Goal: Find specific page/section: Find specific page/section

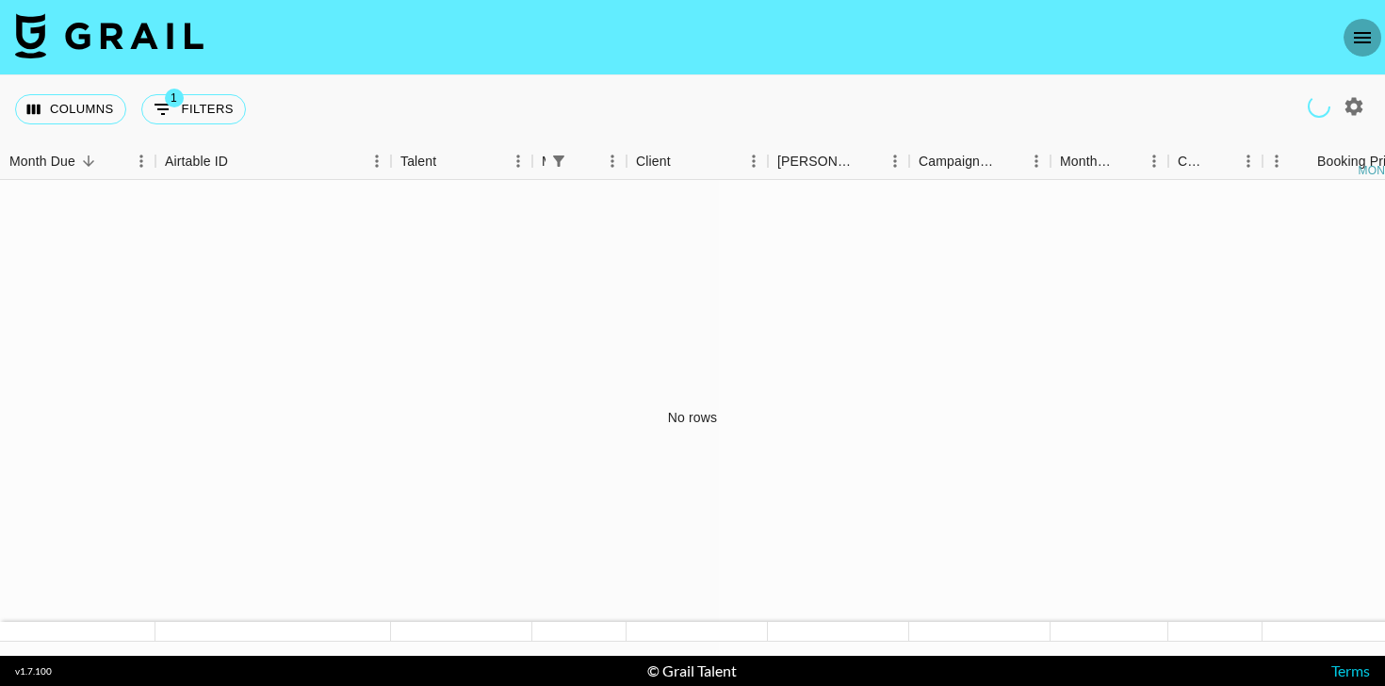
click at [1362, 36] on icon "open drawer" at bounding box center [1362, 37] width 17 height 11
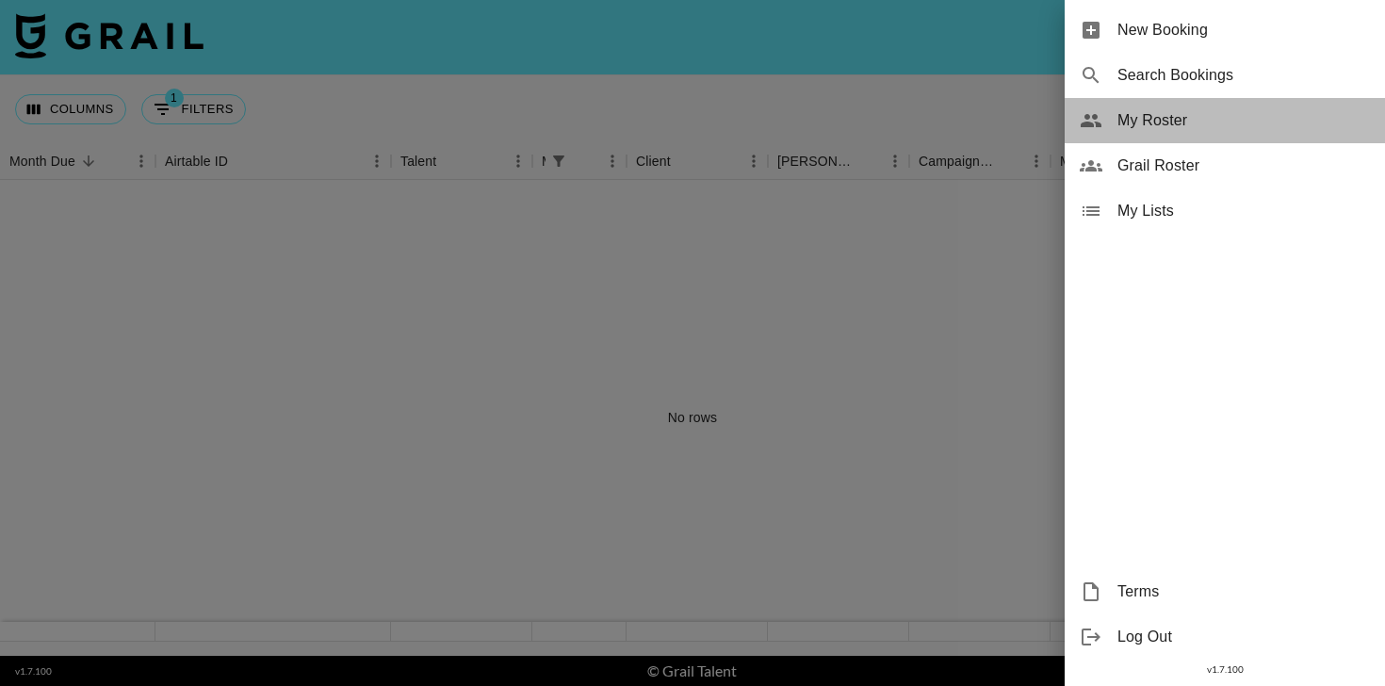
click at [1155, 129] on span "My Roster" at bounding box center [1243, 120] width 253 height 23
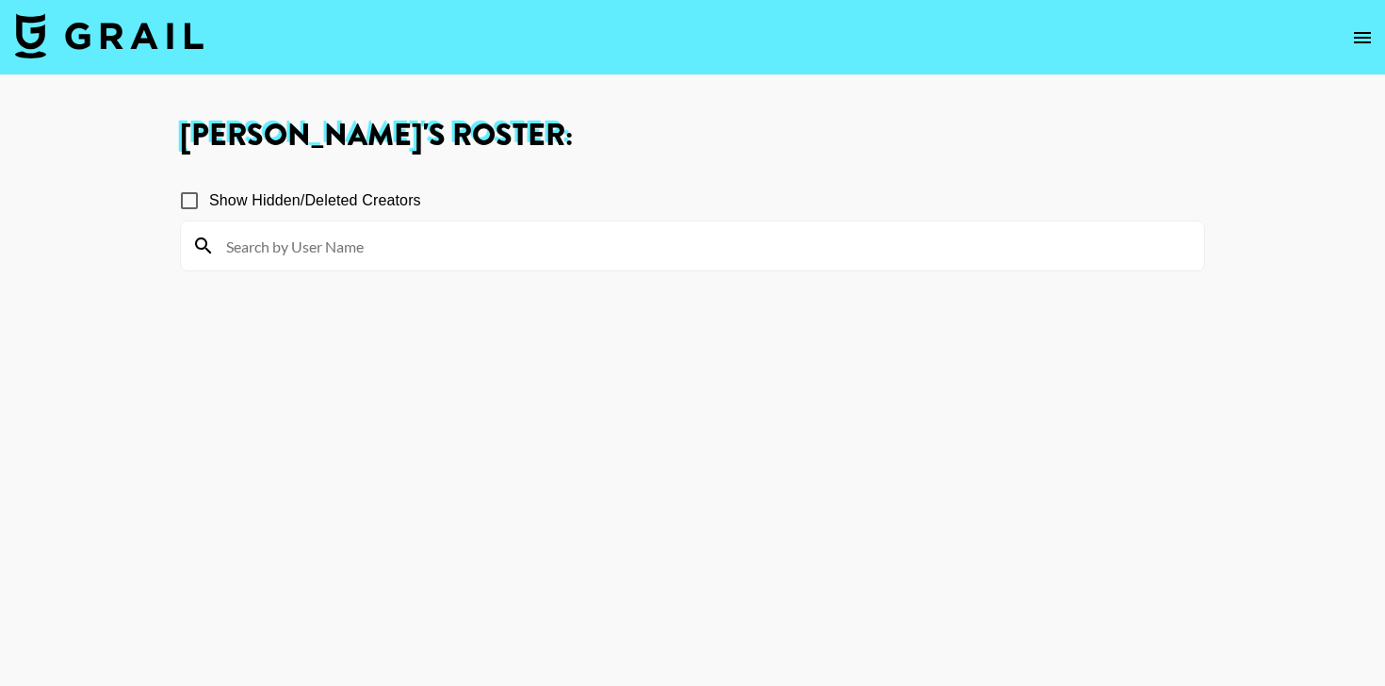
click at [338, 232] on input at bounding box center [704, 246] width 978 height 30
click at [1367, 34] on icon "open drawer" at bounding box center [1362, 37] width 23 height 23
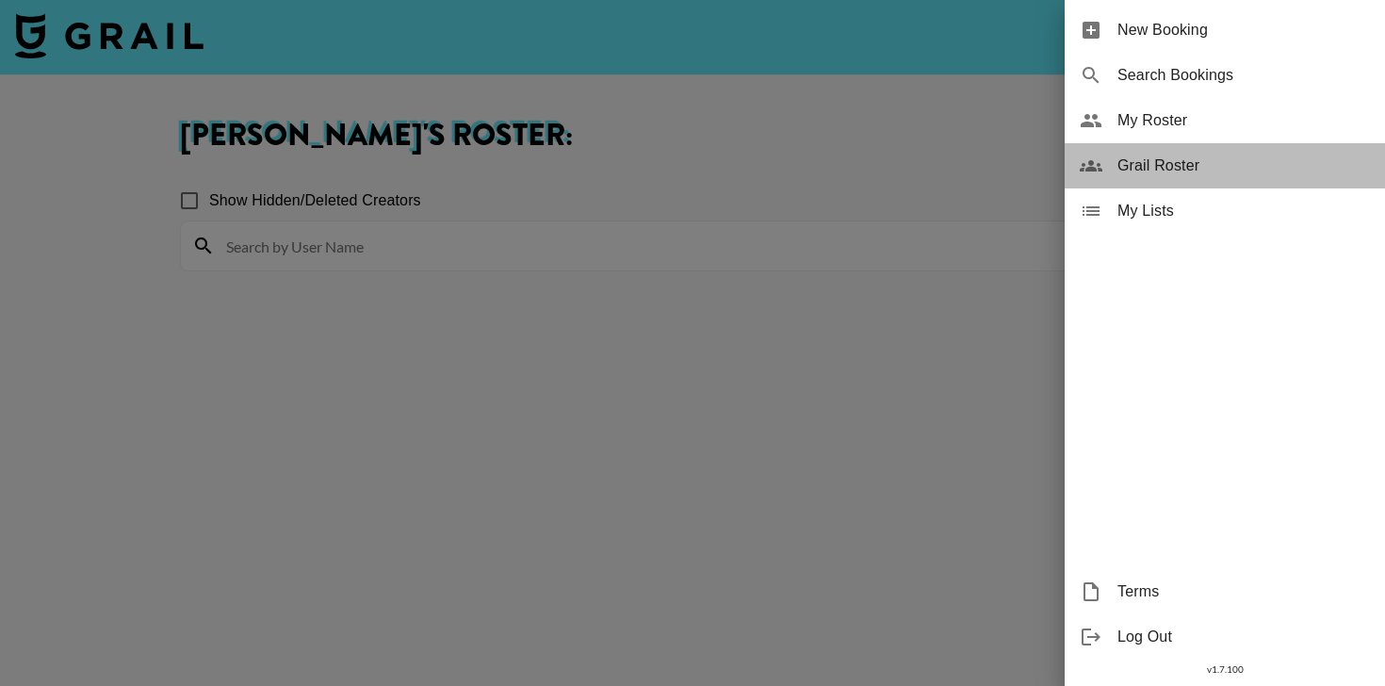
click at [1197, 160] on span "Grail Roster" at bounding box center [1243, 166] width 253 height 23
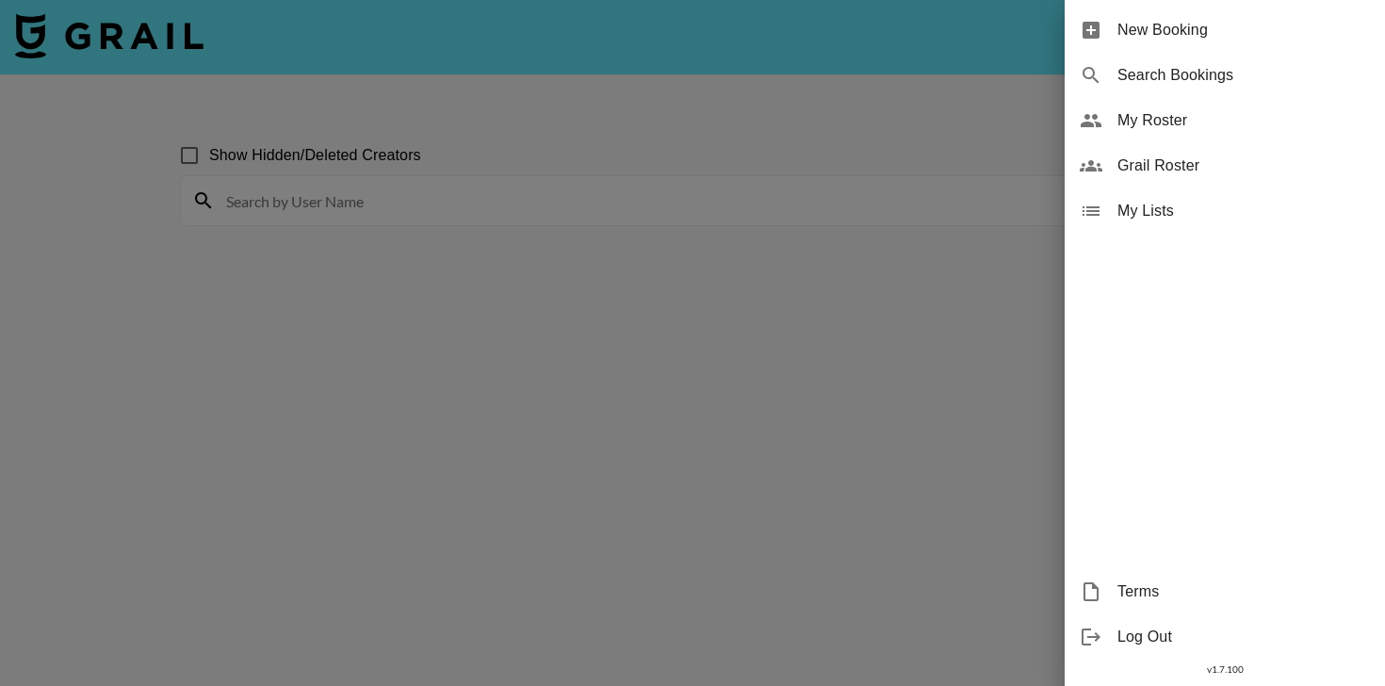
click at [444, 202] on div at bounding box center [692, 343] width 1385 height 686
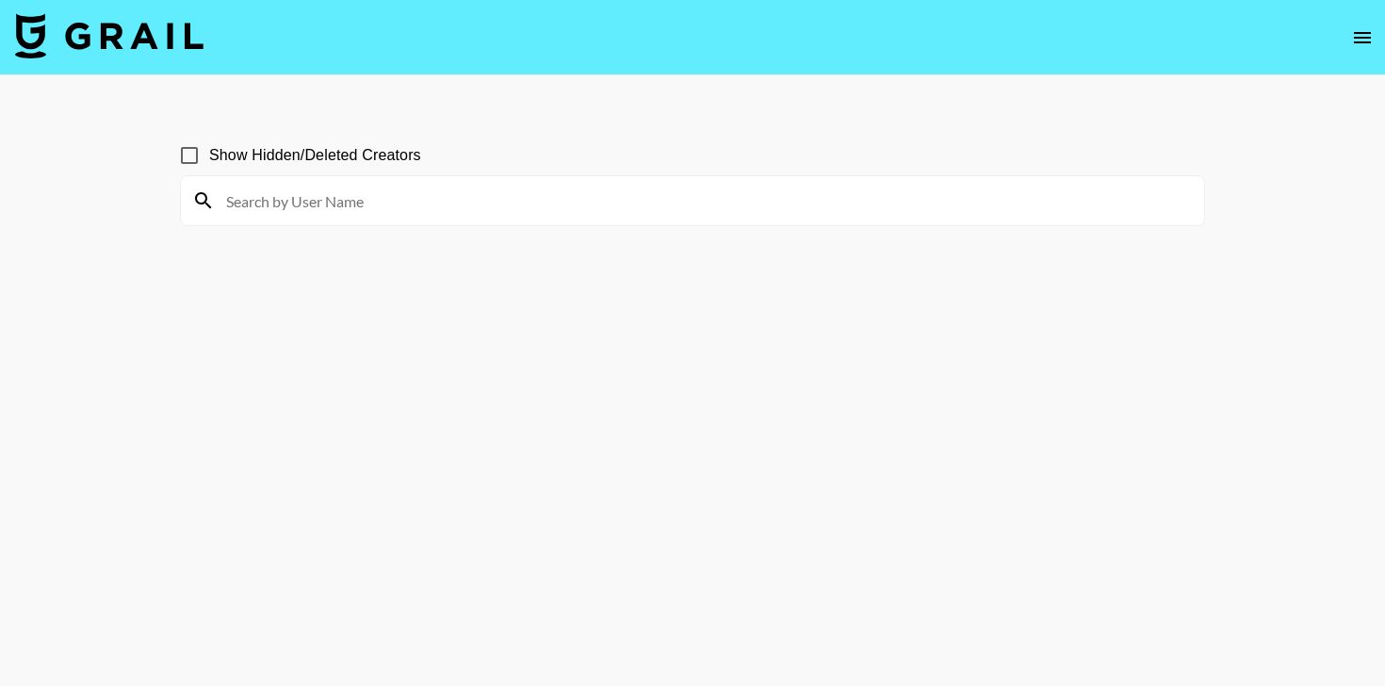
click at [372, 228] on section "Show Hidden/Deleted Creators" at bounding box center [692, 388] width 1025 height 535
click at [367, 204] on input at bounding box center [704, 201] width 978 height 30
click at [293, 200] on input "[PERSON_NAME]" at bounding box center [704, 201] width 978 height 30
click at [285, 209] on input "[PERSON_NAME]" at bounding box center [704, 201] width 978 height 30
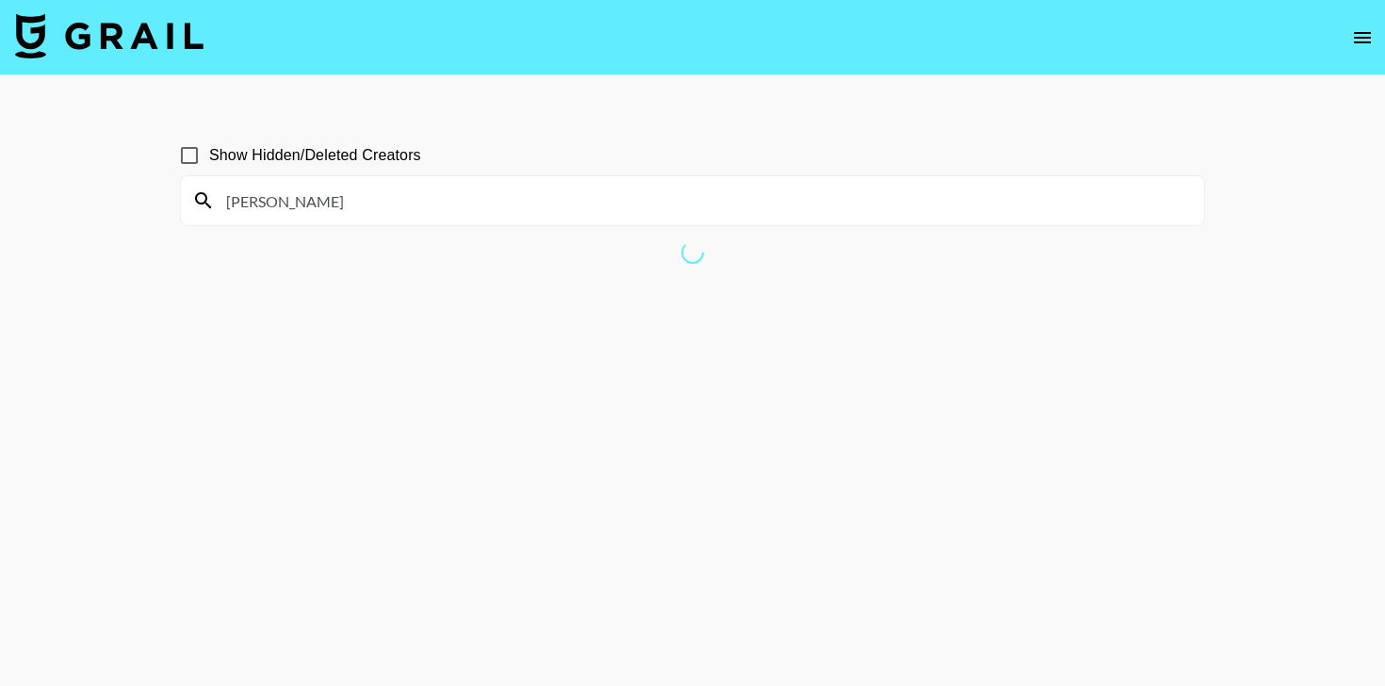
click at [285, 209] on input "[PERSON_NAME]" at bounding box center [704, 201] width 978 height 30
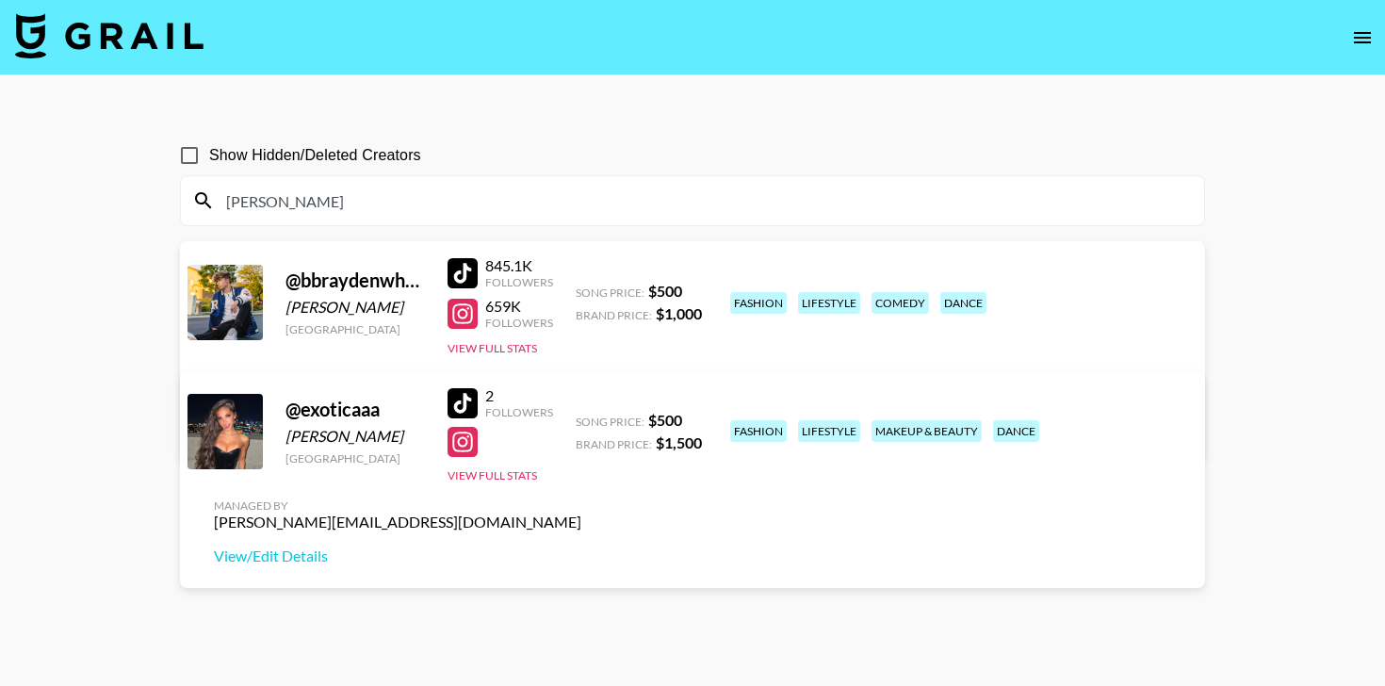
click at [307, 188] on input "[PERSON_NAME]" at bounding box center [704, 201] width 978 height 30
click at [310, 203] on input "[PERSON_NAME]" at bounding box center [704, 201] width 978 height 30
type input "[PERSON_NAME]"
click at [192, 162] on input "Show Hidden/Deleted Creators" at bounding box center [190, 156] width 40 height 40
checkbox input "true"
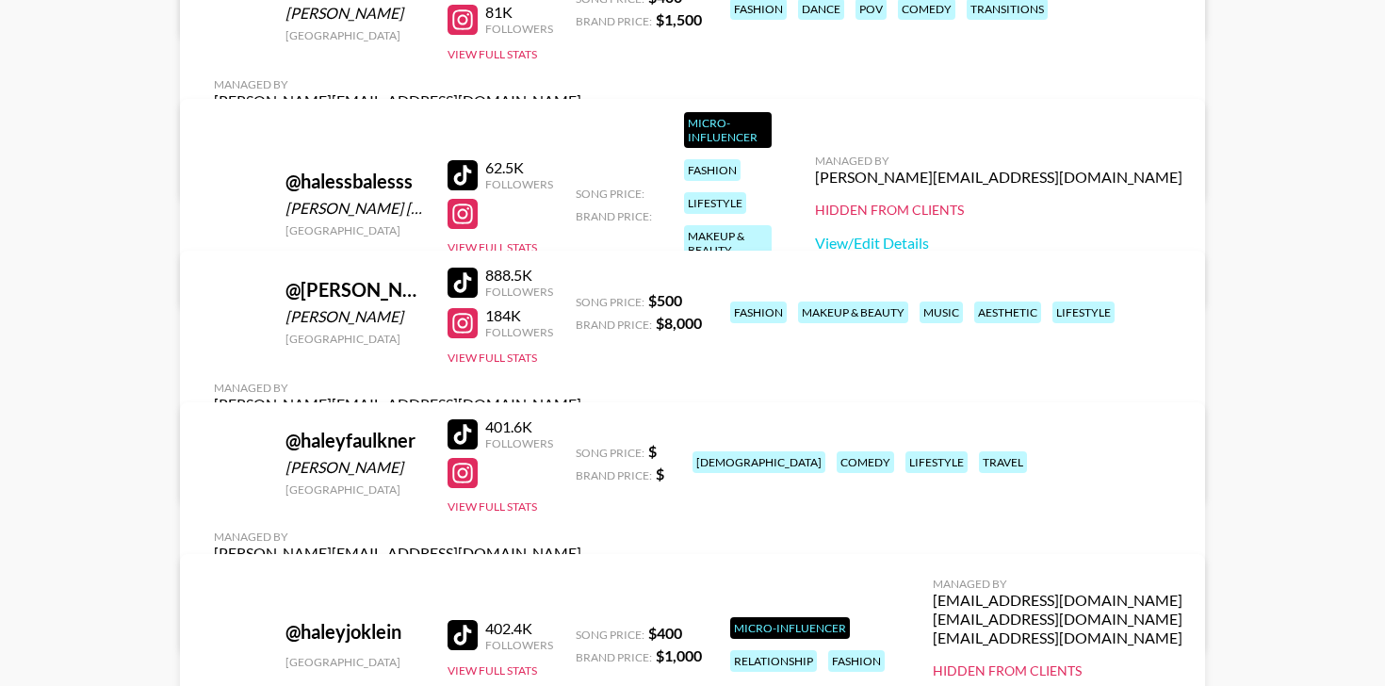
scroll to position [555, 0]
